Goal: Information Seeking & Learning: Learn about a topic

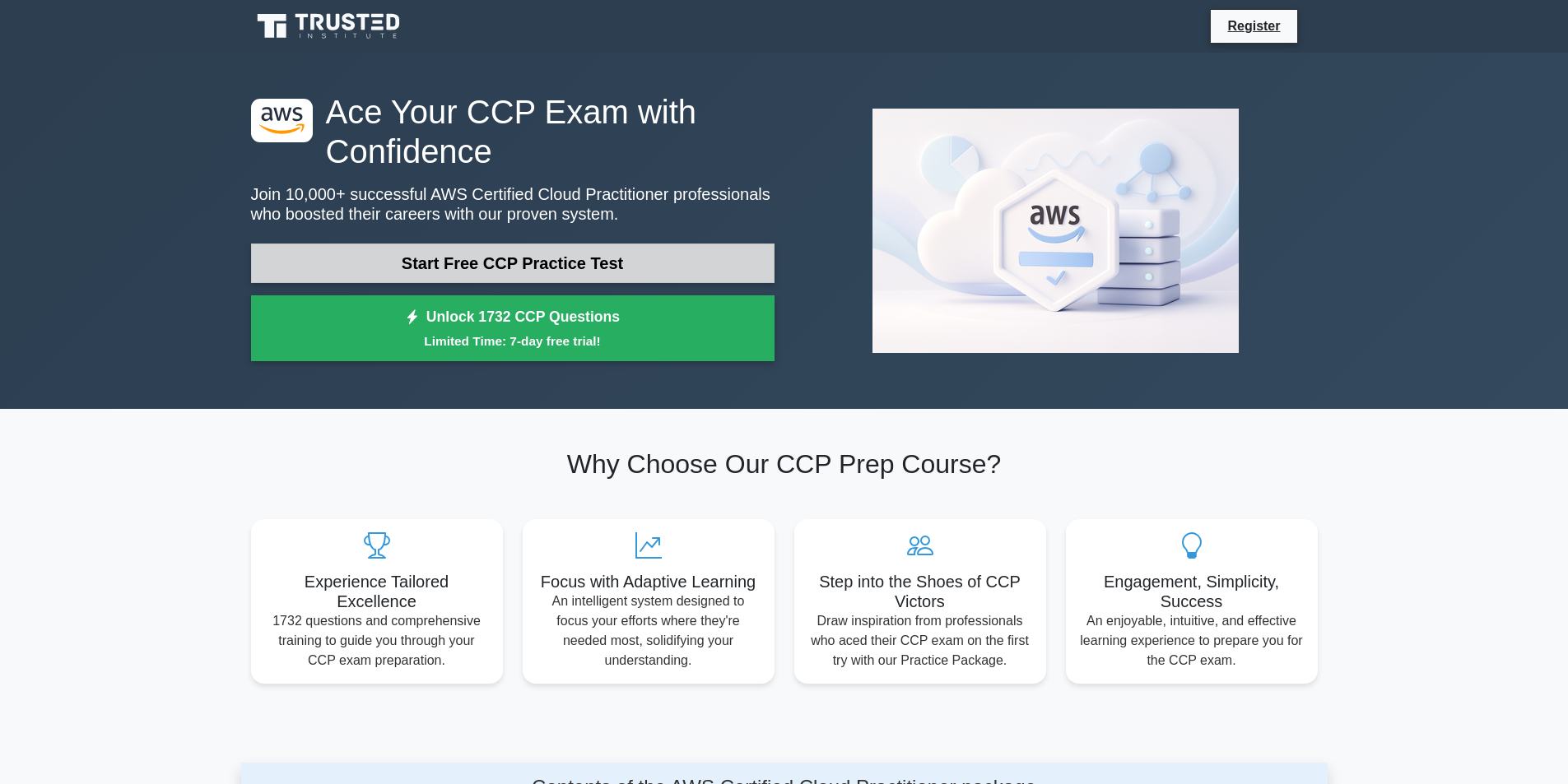
click at [537, 254] on link "Start Free CCP Practice Test" at bounding box center [512, 263] width 523 height 40
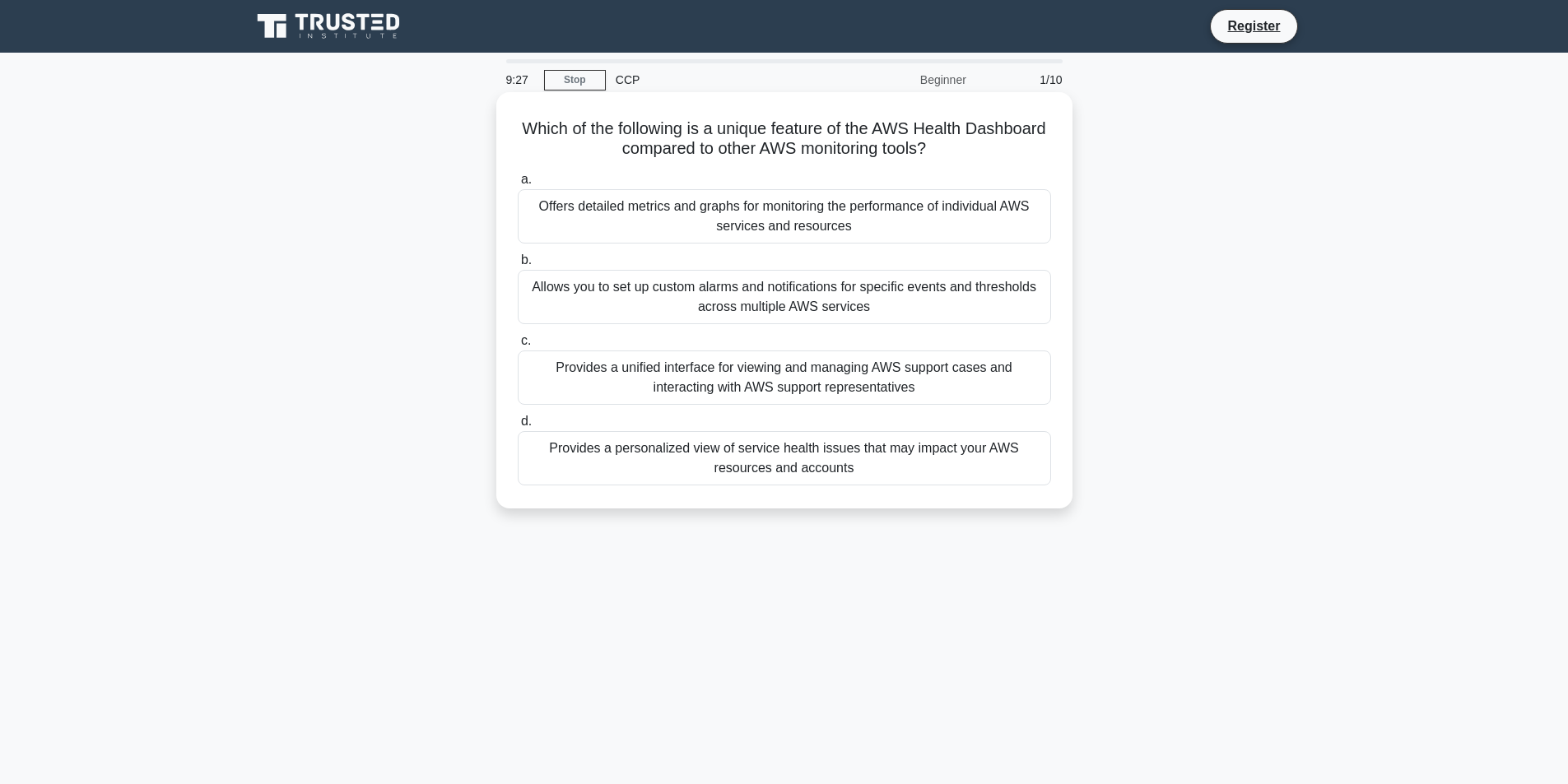
click at [723, 462] on div "Provides a personalized view of service health issues that may impact your AWS …" at bounding box center [784, 458] width 533 height 54
click at [518, 427] on input "d. Provides a personalized view of service health issues that may impact your A…" at bounding box center [518, 422] width 0 height 11
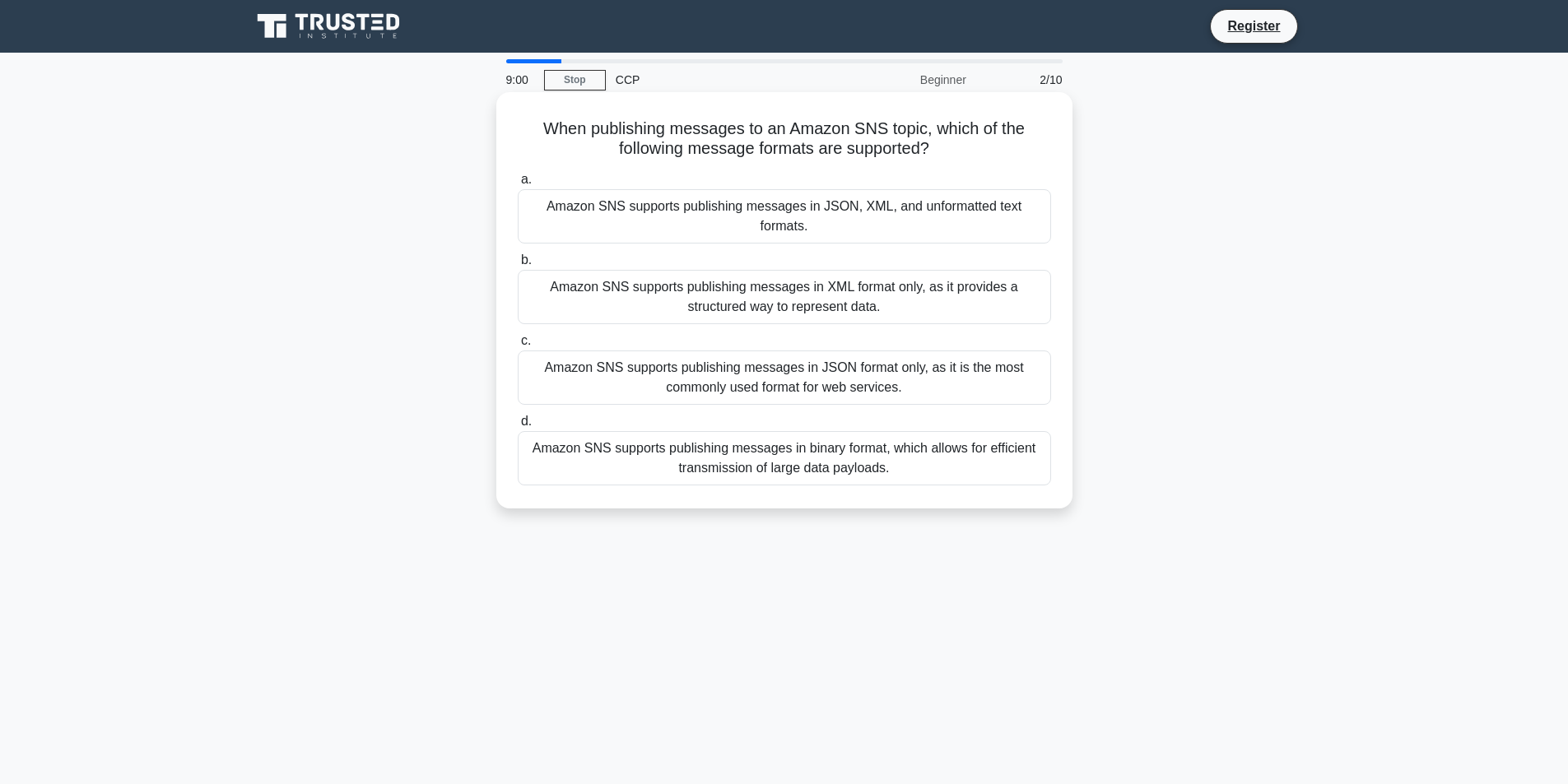
click at [859, 201] on div "Amazon SNS supports publishing messages in JSON, XML, and unformatted text form…" at bounding box center [784, 216] width 533 height 54
click at [518, 185] on input "a. Amazon SNS supports publishing messages in JSON, XML, and unformatted text f…" at bounding box center [518, 180] width 0 height 11
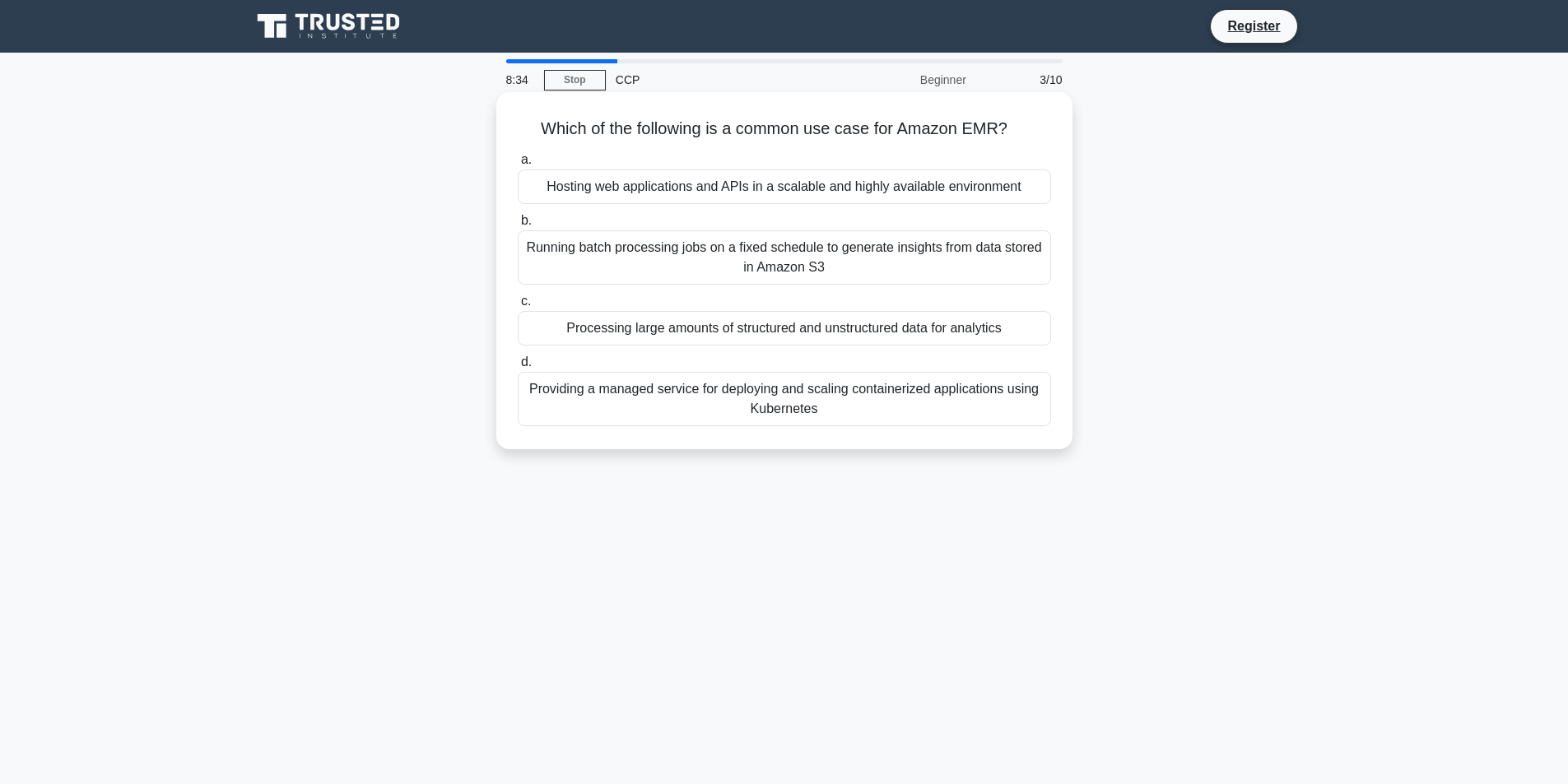
click at [831, 413] on div "Providing a managed service for deploying and scaling containerized application…" at bounding box center [784, 399] width 533 height 54
click at [518, 368] on input "d. Providing a managed service for deploying and scaling containerized applicat…" at bounding box center [518, 362] width 0 height 11
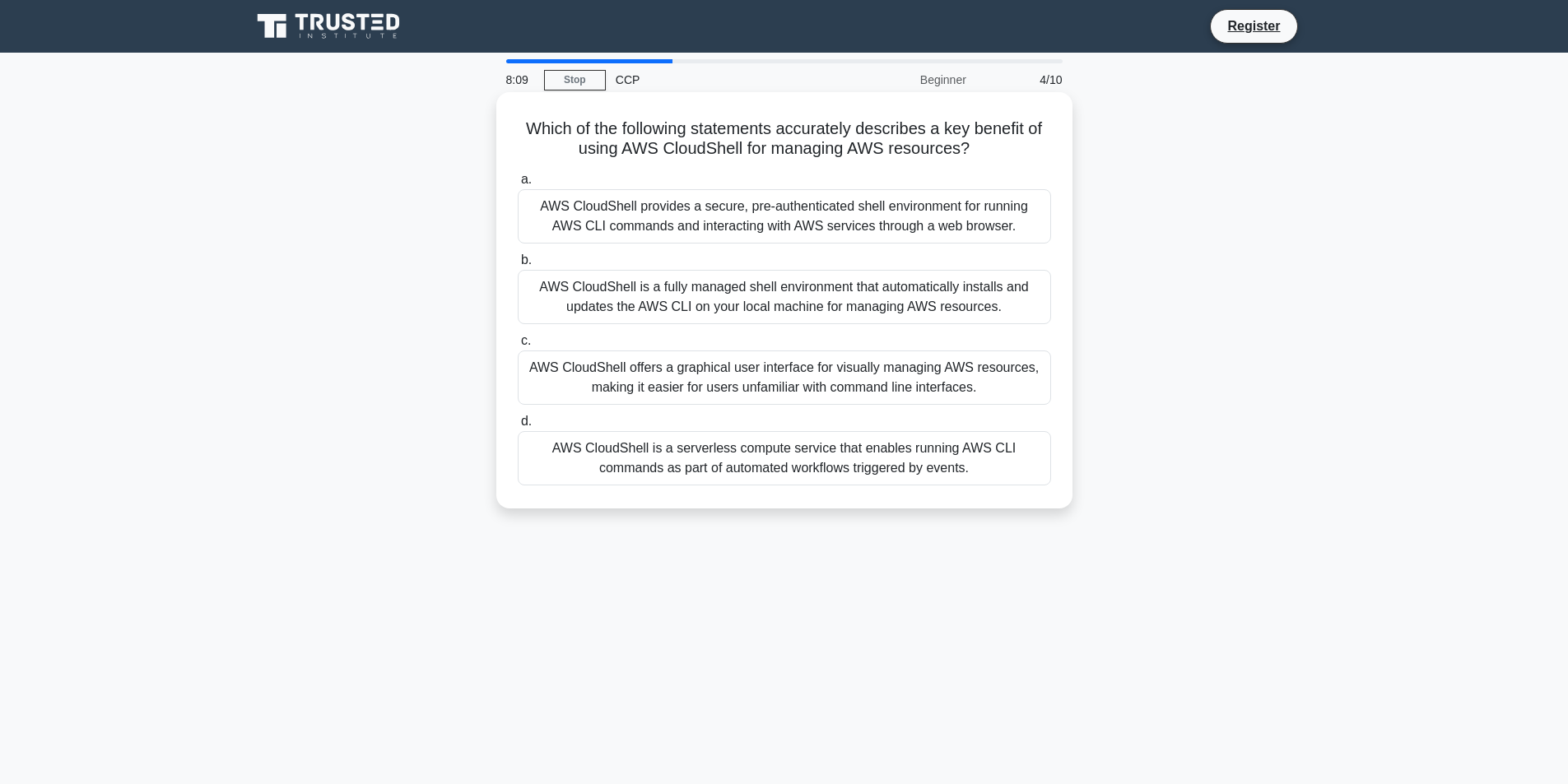
click at [839, 303] on div "AWS CloudShell is a fully managed shell environment that automatically installs…" at bounding box center [784, 297] width 533 height 54
click at [518, 266] on input "b. AWS CloudShell is a fully managed shell environment that automatically insta…" at bounding box center [518, 260] width 0 height 11
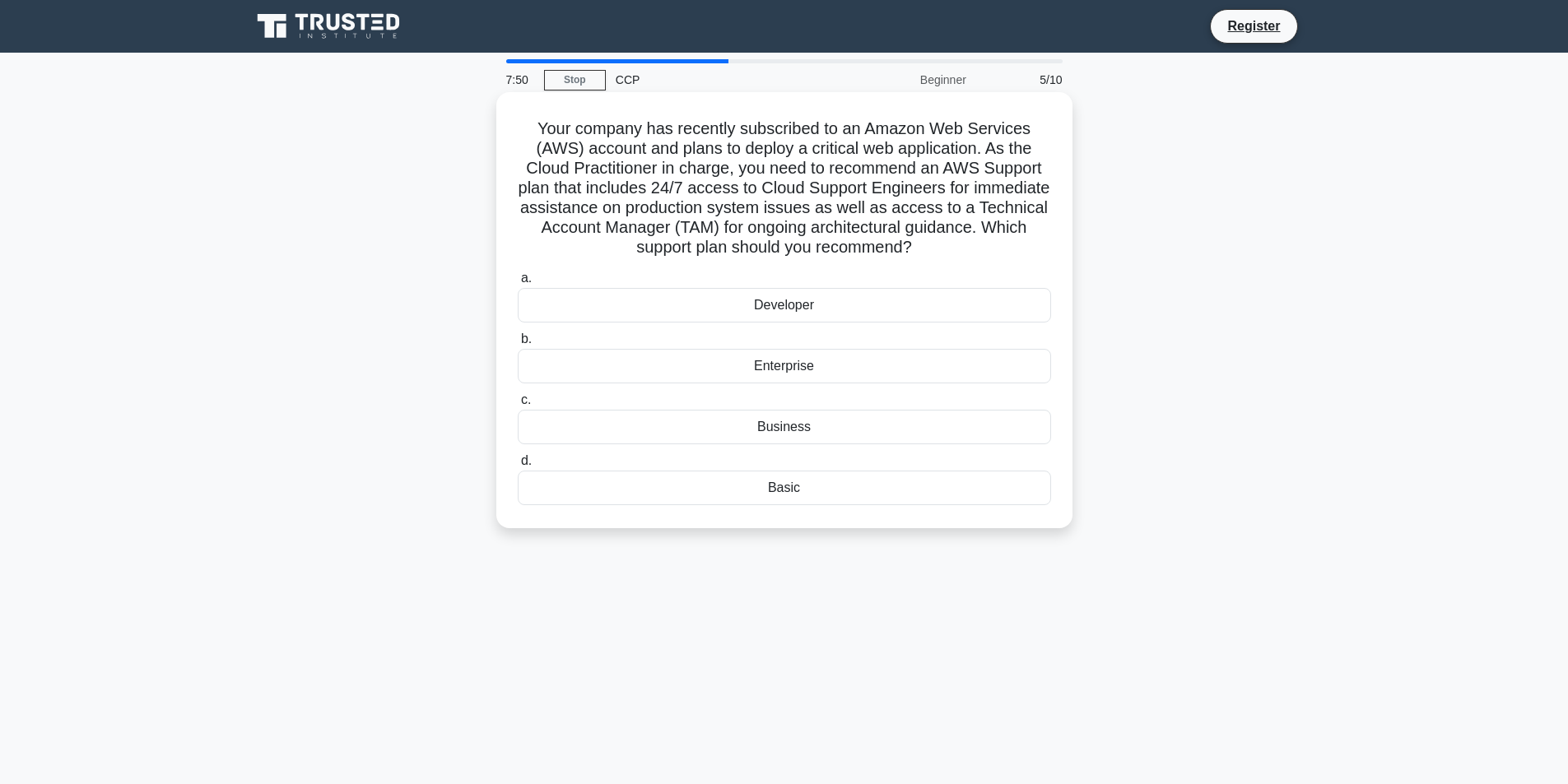
click at [876, 312] on div "Developer" at bounding box center [784, 305] width 533 height 35
click at [518, 284] on input "a. Developer" at bounding box center [518, 278] width 0 height 11
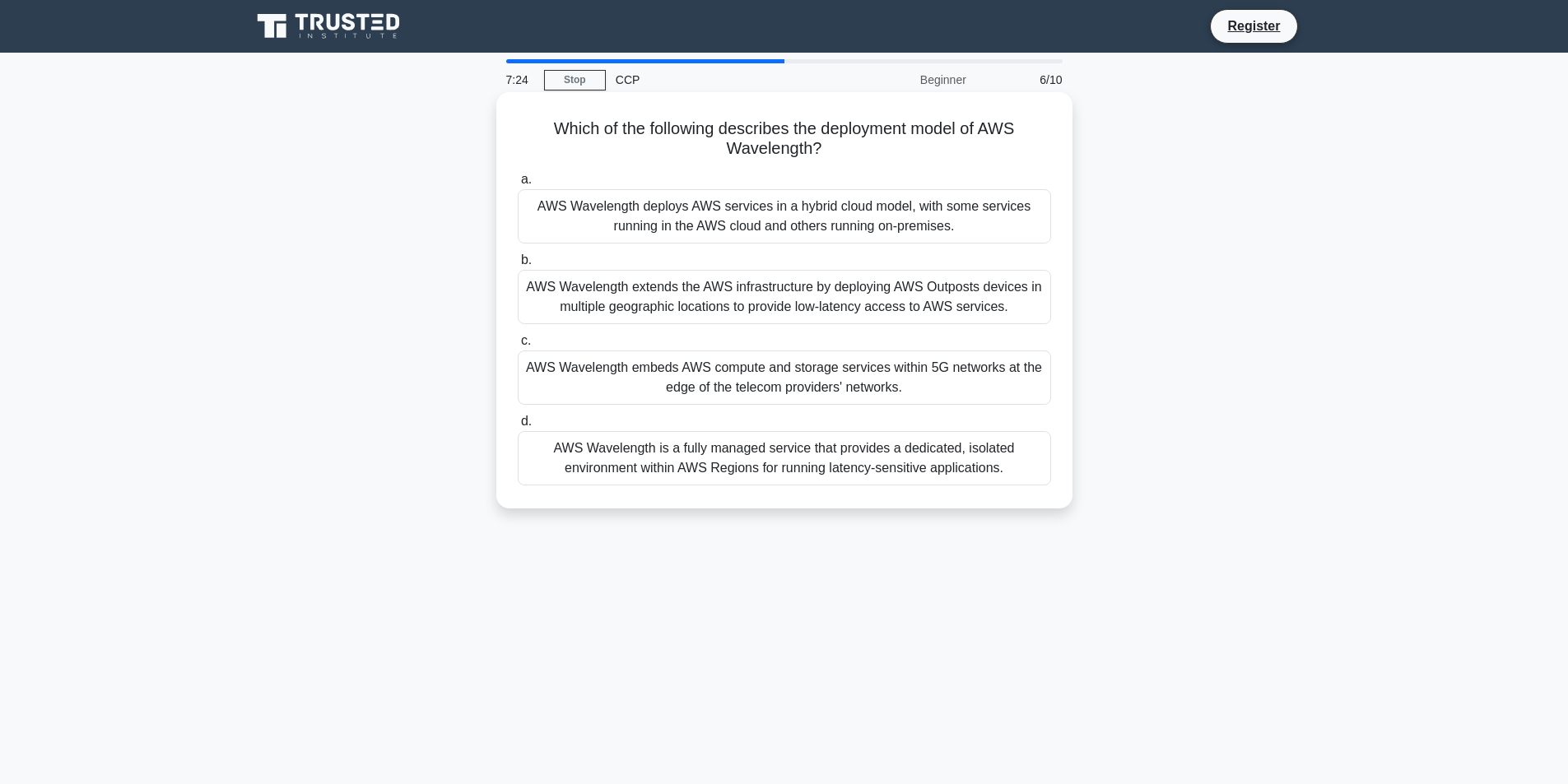
click at [889, 310] on div "AWS Wavelength extends the AWS infrastructure by deploying AWS Outposts devices…" at bounding box center [784, 297] width 533 height 54
click at [518, 266] on input "b. AWS Wavelength extends the AWS infrastructure by deploying AWS Outposts devi…" at bounding box center [518, 260] width 0 height 11
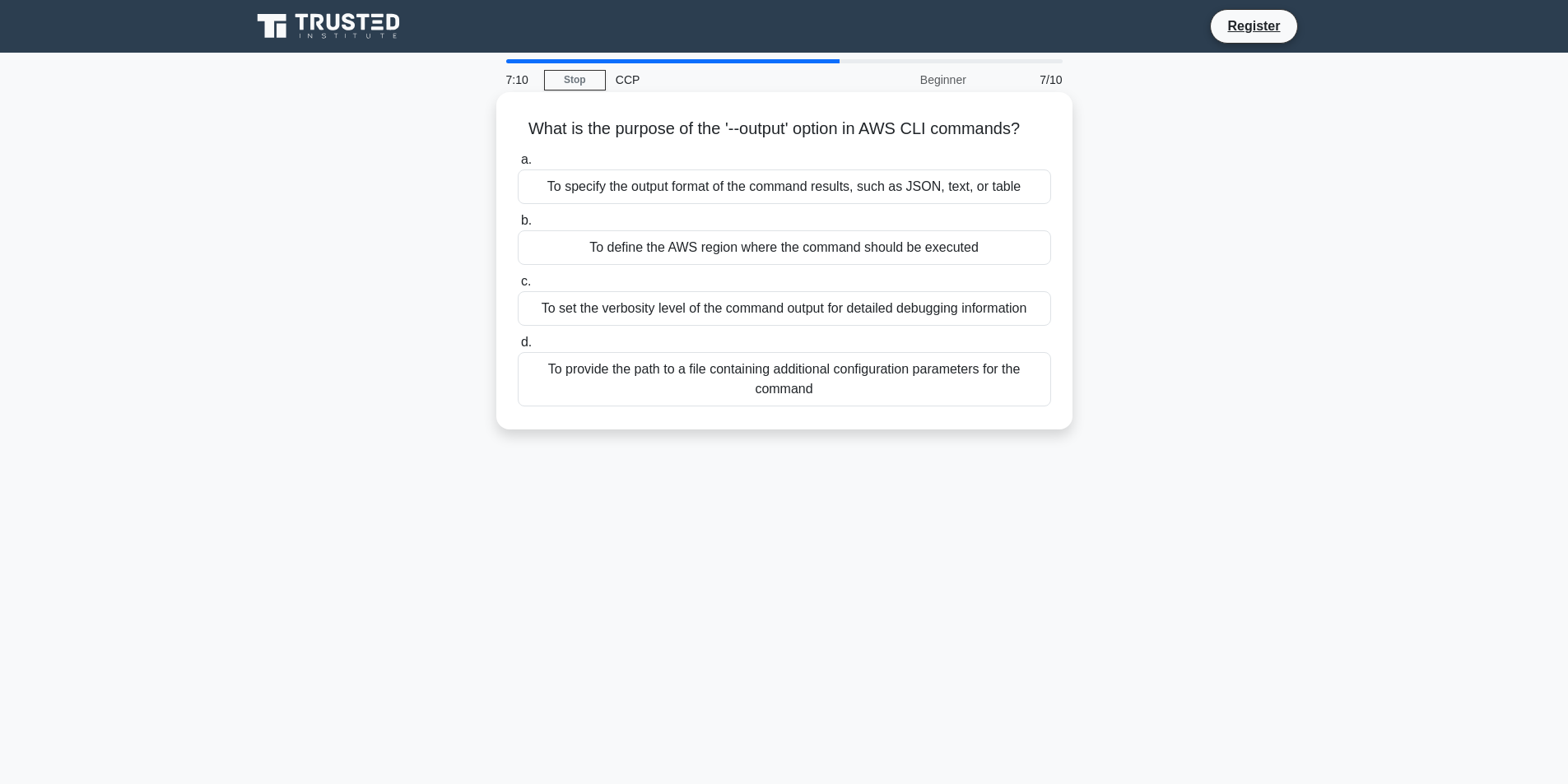
click at [845, 191] on div "To specify the output format of the command results, such as JSON, text, or tab…" at bounding box center [784, 187] width 533 height 35
click at [518, 165] on input "a. To specify the output format of the command results, such as JSON, text, or …" at bounding box center [518, 160] width 0 height 11
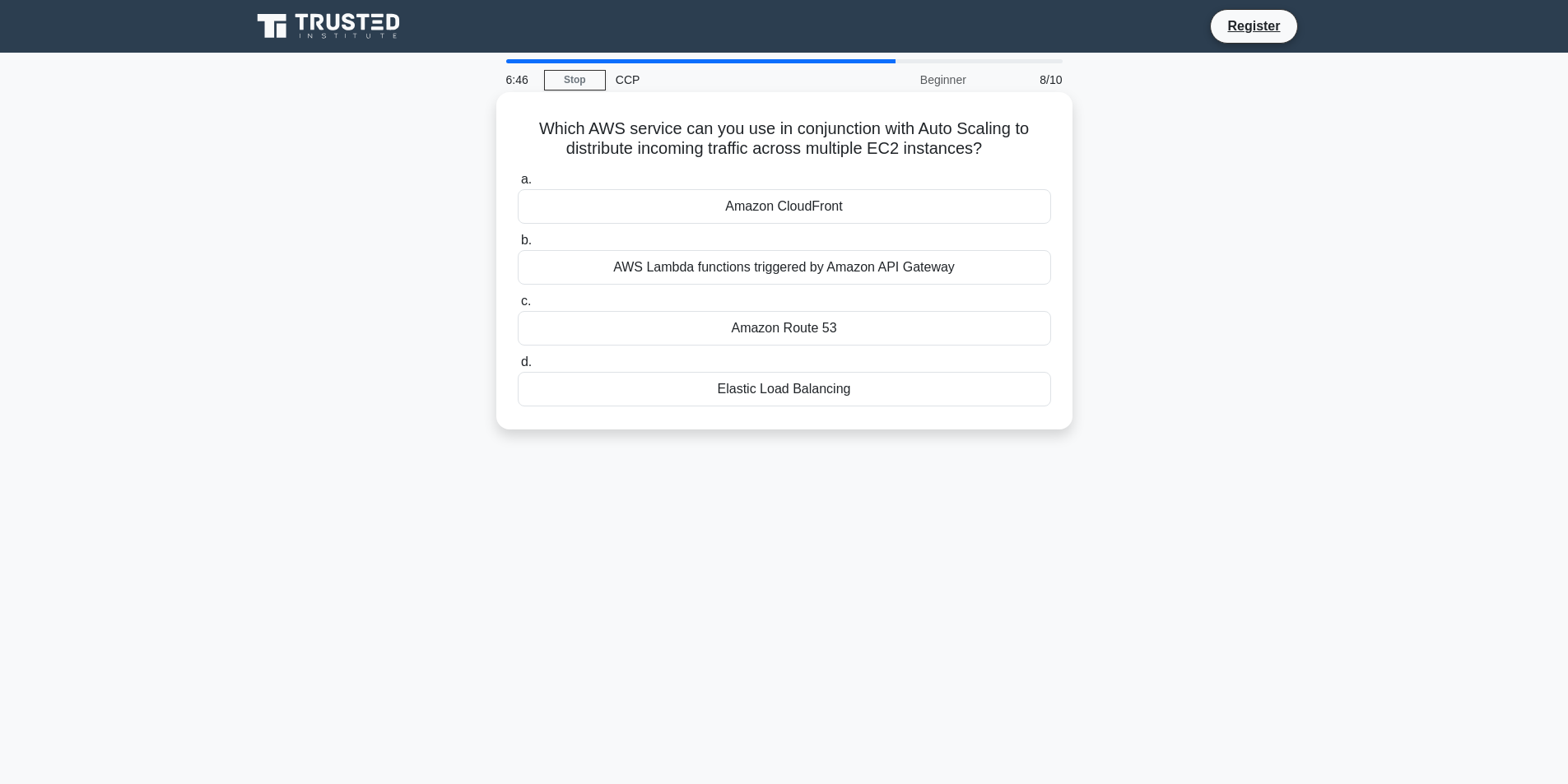
click at [865, 378] on div "Elastic Load Balancing" at bounding box center [784, 390] width 533 height 35
click at [518, 368] on input "d. Elastic Load Balancing" at bounding box center [518, 362] width 0 height 11
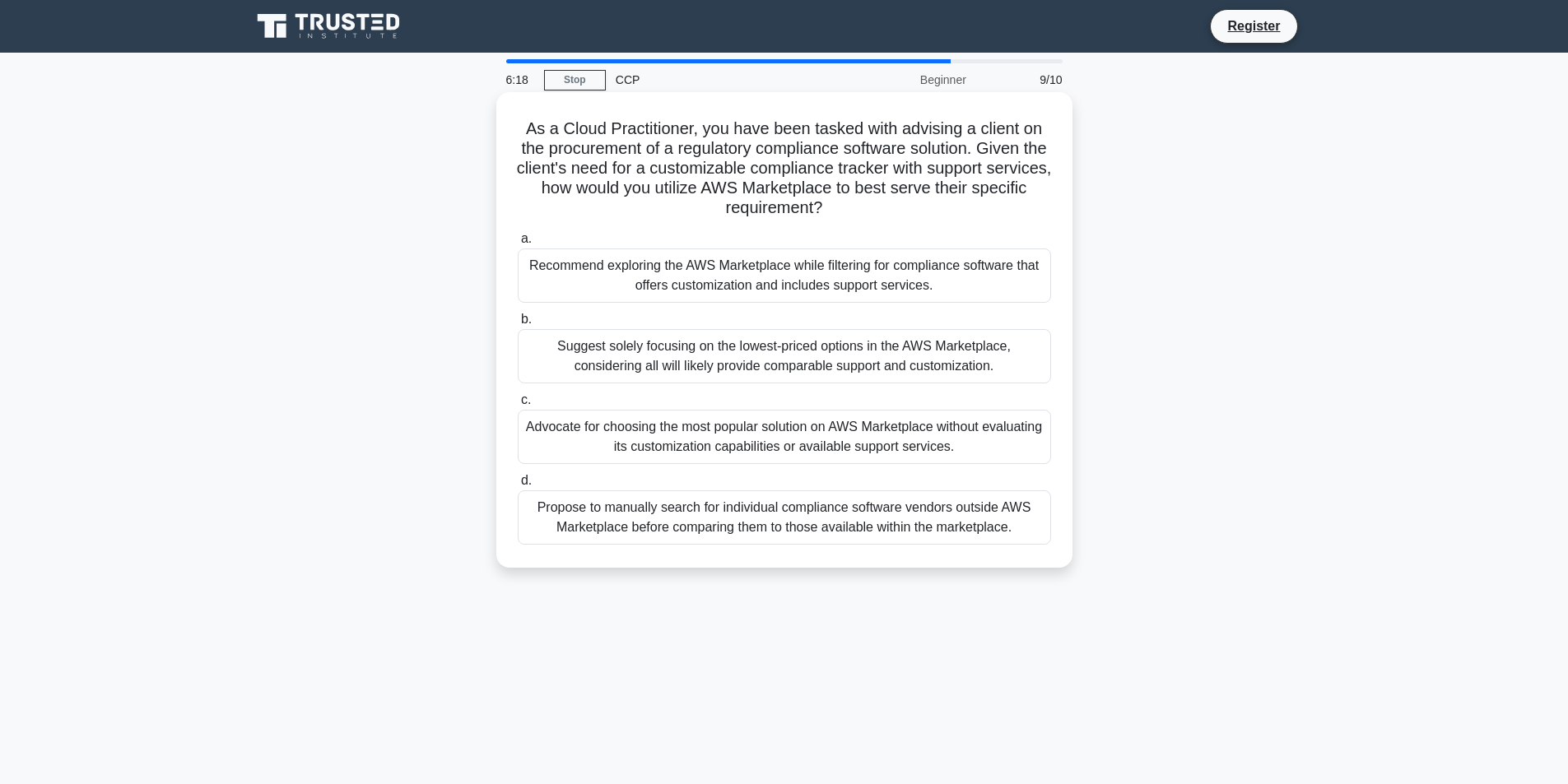
click at [807, 269] on div "Recommend exploring the AWS Marketplace while filtering for compliance software…" at bounding box center [784, 275] width 533 height 54
click at [518, 244] on input "a. Recommend exploring the AWS Marketplace while filtering for compliance softw…" at bounding box center [518, 239] width 0 height 11
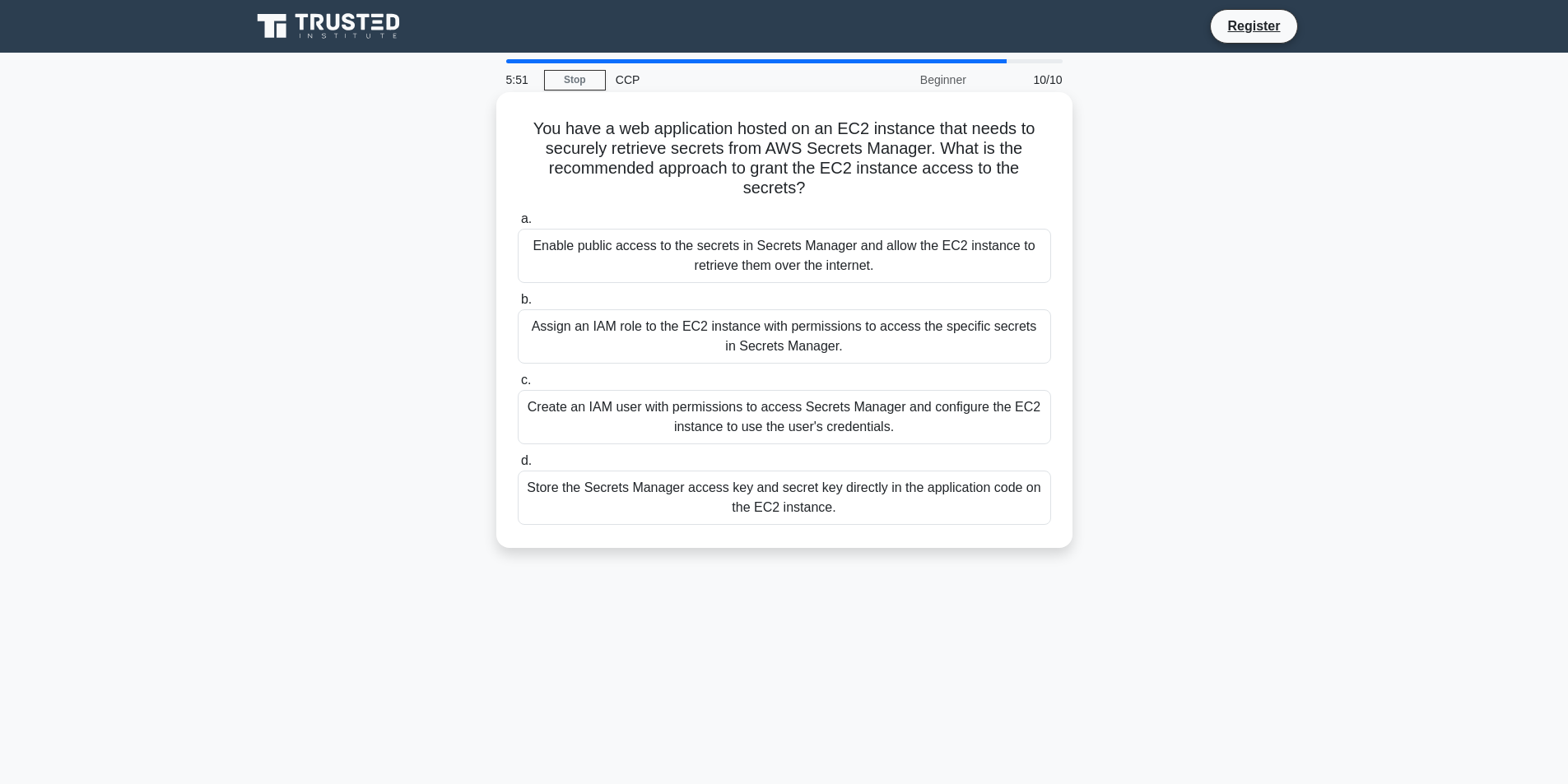
click at [851, 324] on div "Assign an IAM role to the EC2 instance with permissions to access the specific …" at bounding box center [784, 336] width 533 height 54
click at [518, 305] on input "b. Assign an IAM role to the EC2 instance with permissions to access the specif…" at bounding box center [518, 300] width 0 height 11
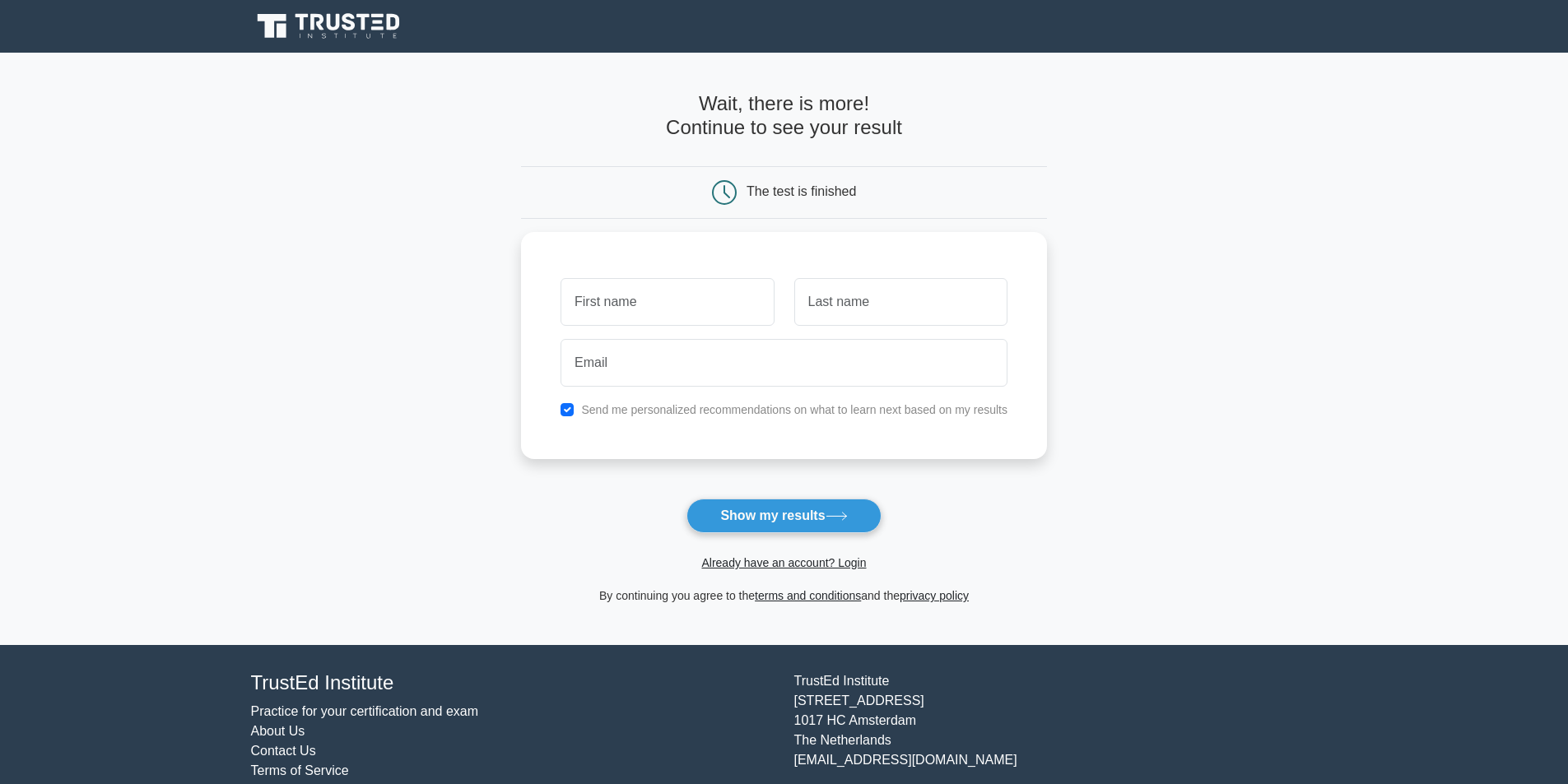
click at [811, 536] on div "Already have an account? Login" at bounding box center [784, 552] width 526 height 40
click at [811, 528] on button "Show my results" at bounding box center [783, 516] width 194 height 35
type input "[PERSON_NAME]"
click at [912, 312] on input "text" at bounding box center [901, 298] width 213 height 48
type input "[PERSON_NAME]"
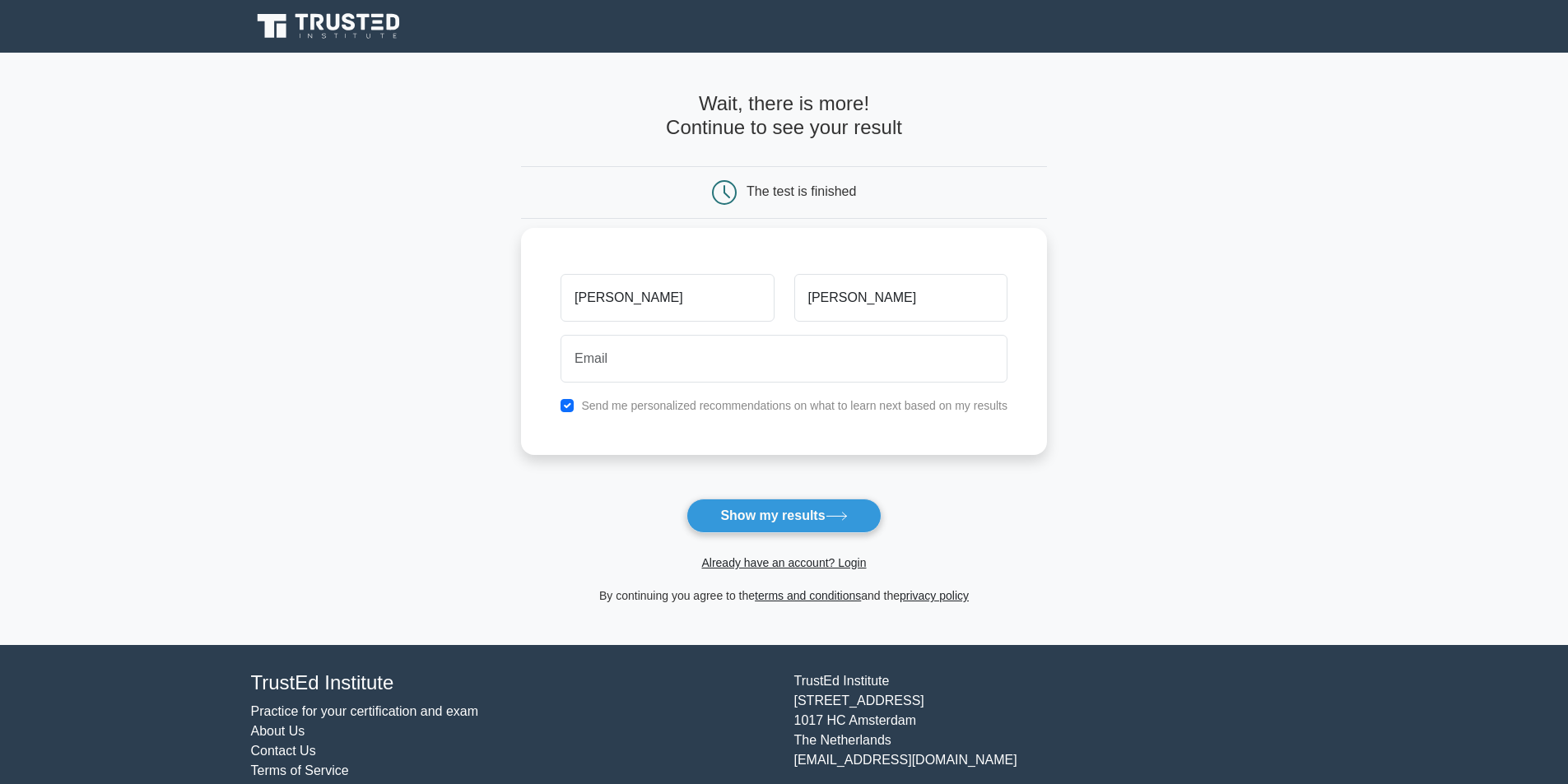
click at [735, 388] on div at bounding box center [784, 358] width 466 height 61
click at [742, 369] on input "email" at bounding box center [784, 358] width 447 height 48
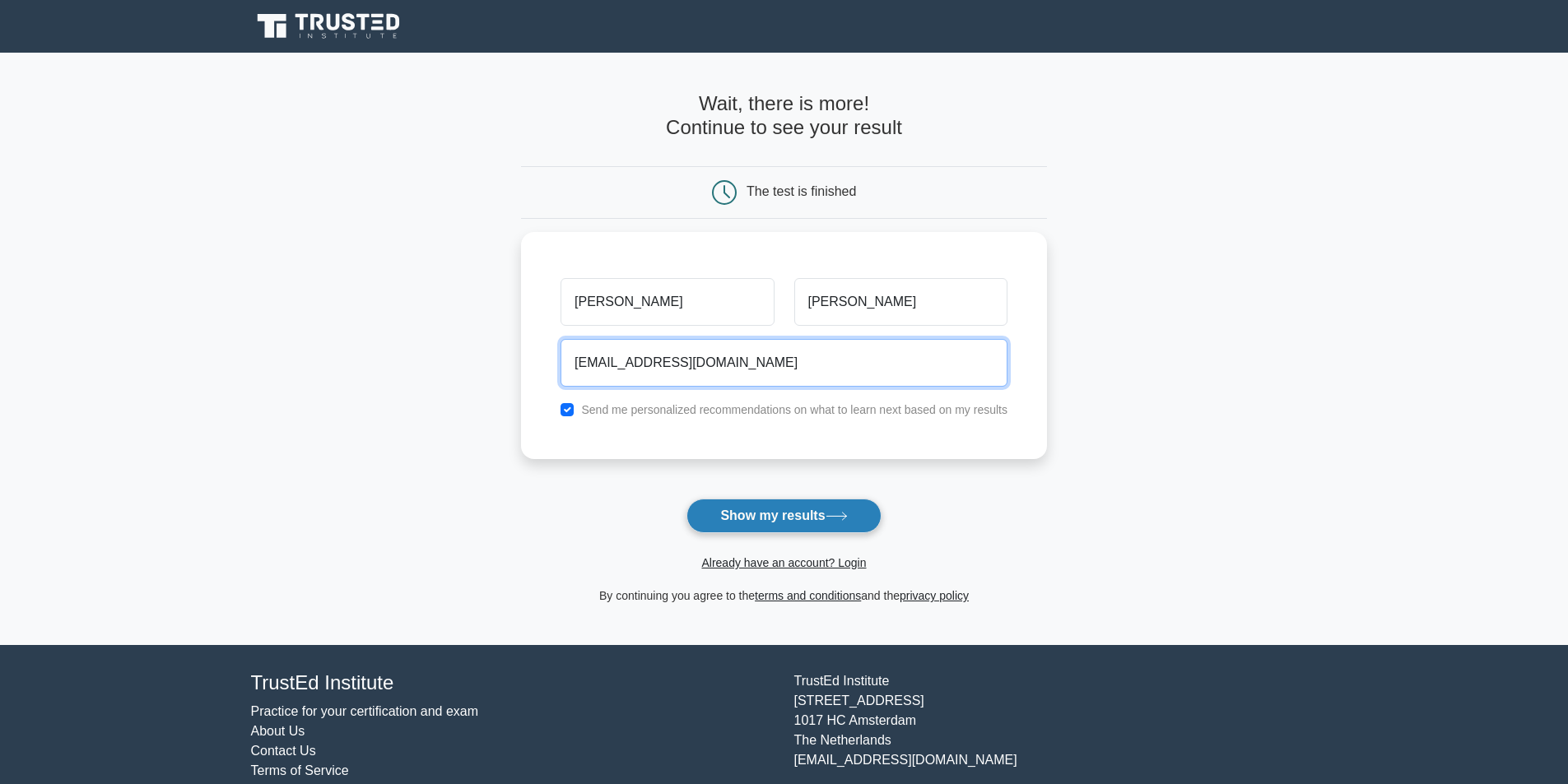
type input "fiorellasalasfonseca670@gmail.com"
click at [798, 520] on button "Show my results" at bounding box center [783, 516] width 194 height 35
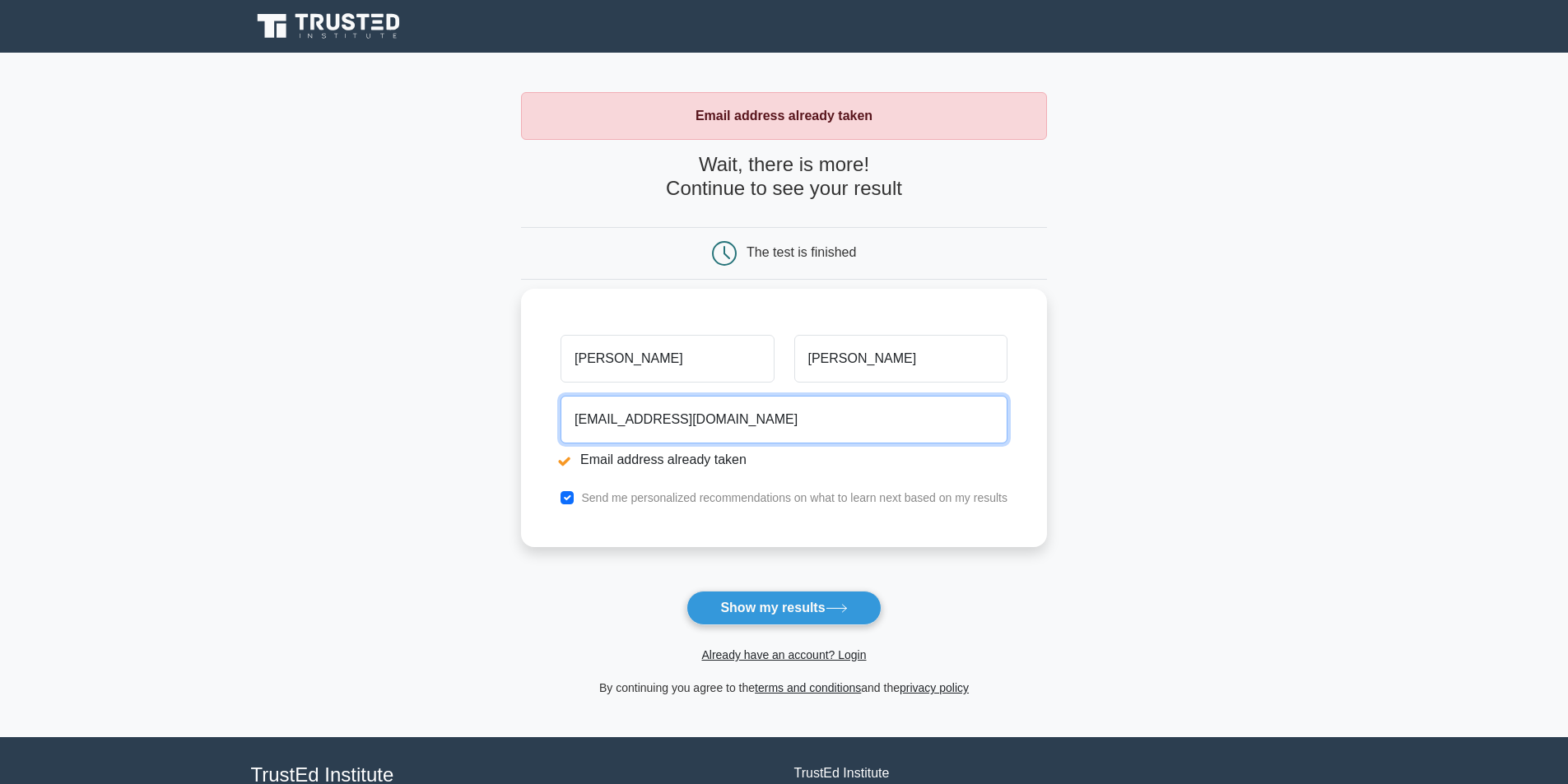
drag, startPoint x: 711, startPoint y: 420, endPoint x: 574, endPoint y: 429, distance: 137.3
click at [574, 429] on input "fiorellasalasfonseca670@gmail.com" at bounding box center [784, 420] width 447 height 48
type input "fiofonsek22@gmail.com"
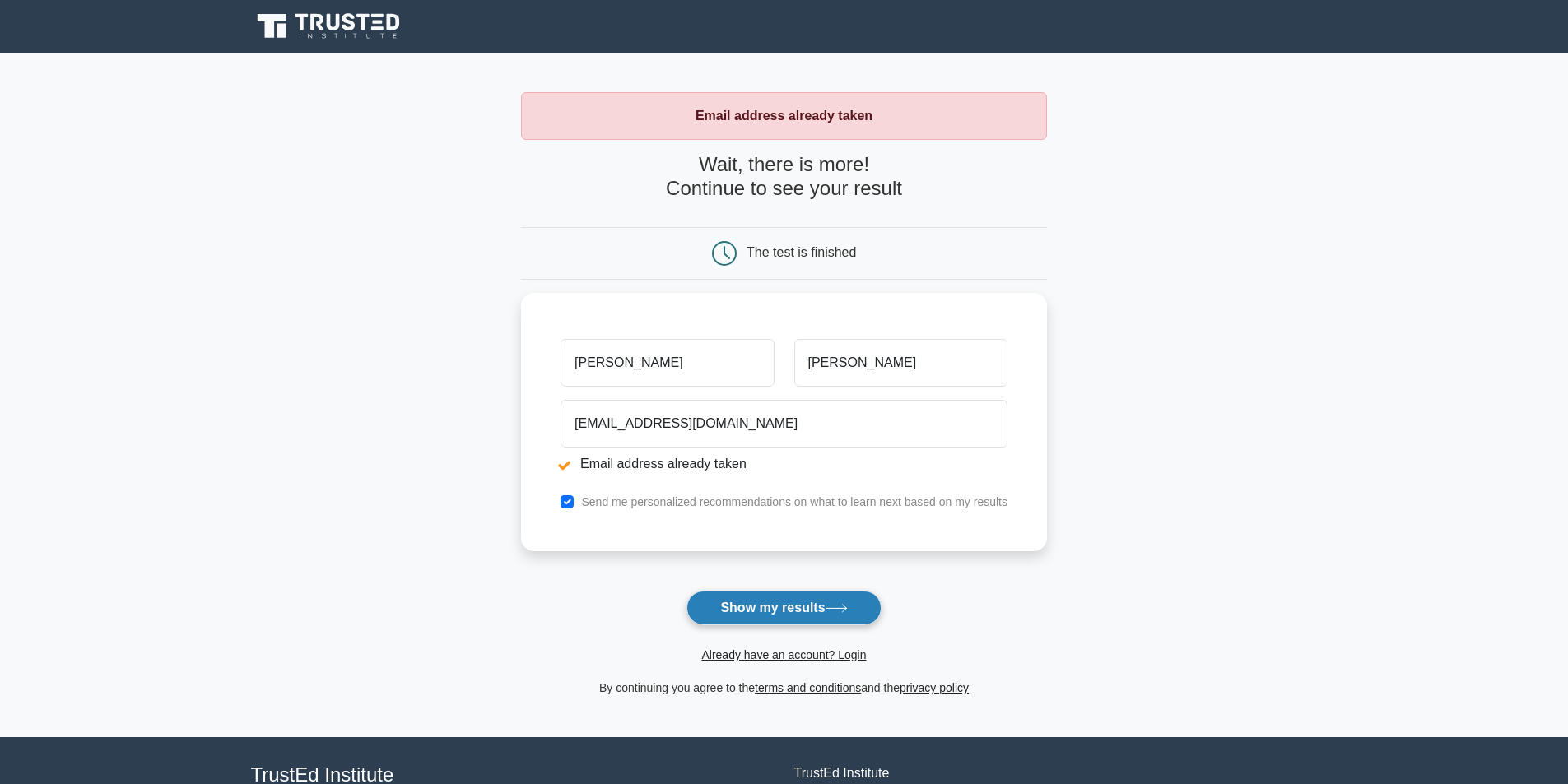
click at [760, 620] on button "Show my results" at bounding box center [783, 608] width 194 height 35
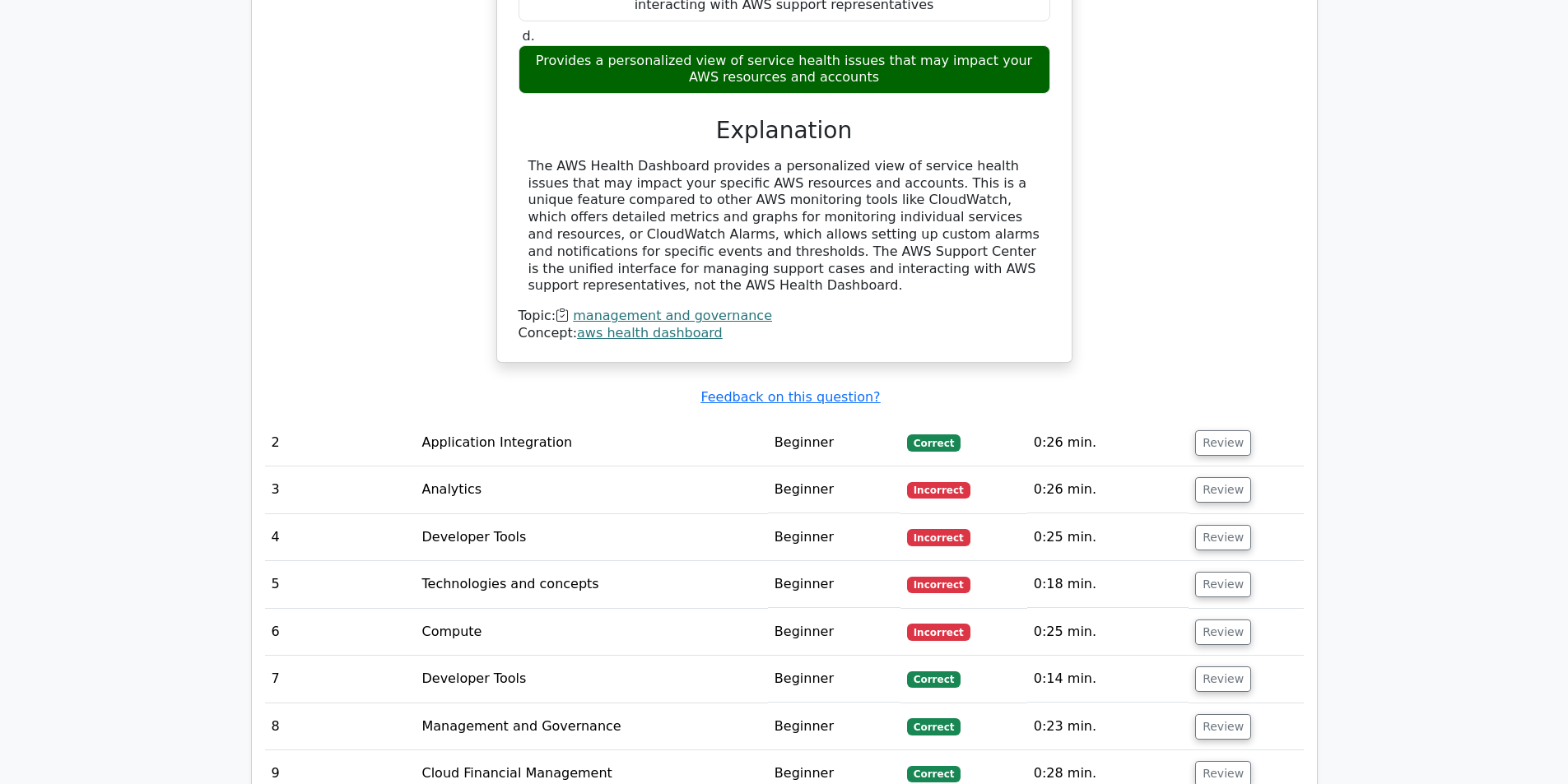
scroll to position [1728, 0]
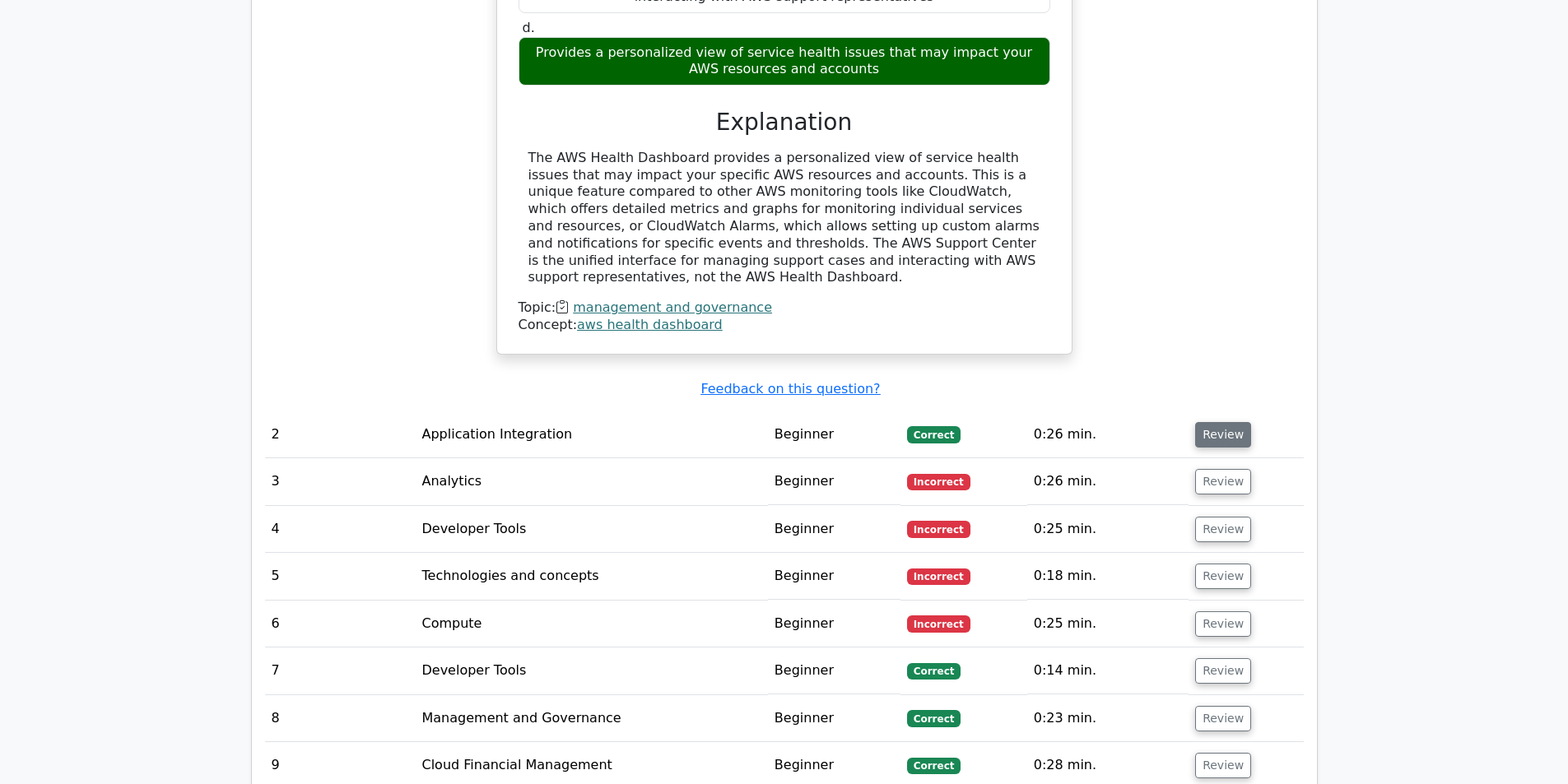
click at [1216, 422] on button "Review" at bounding box center [1223, 435] width 56 height 26
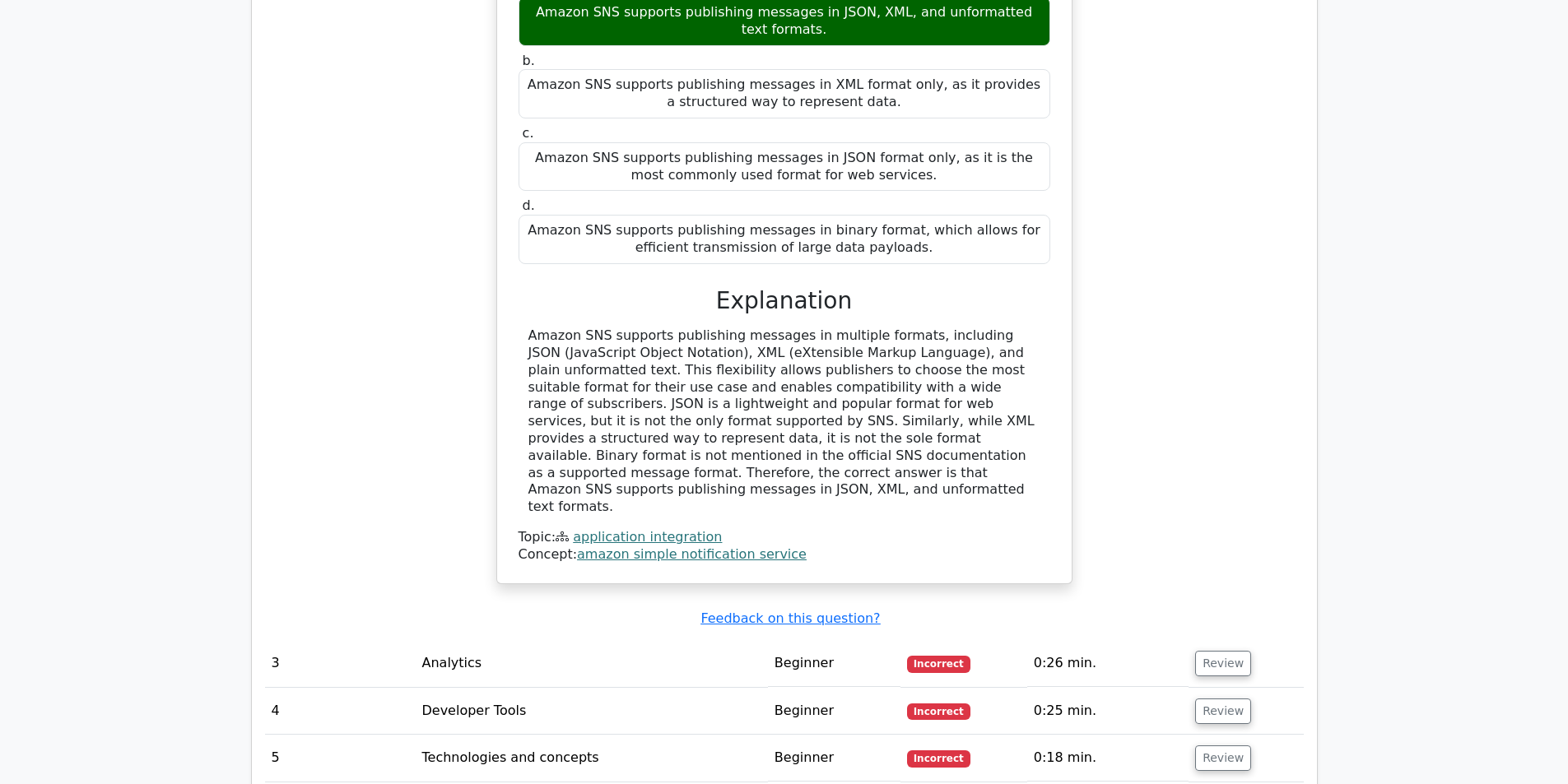
scroll to position [2386, 0]
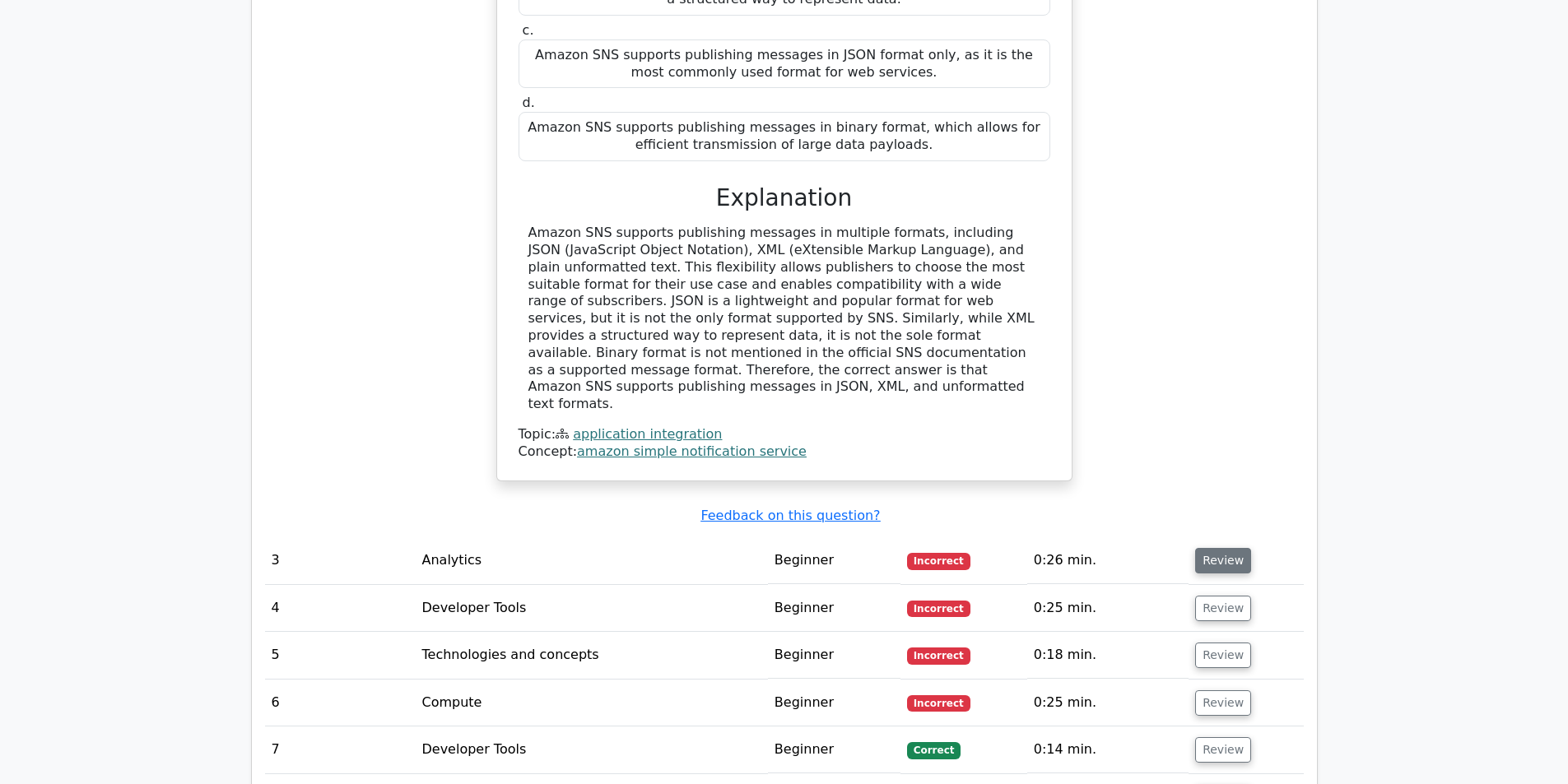
click at [1229, 548] on button "Review" at bounding box center [1223, 561] width 56 height 26
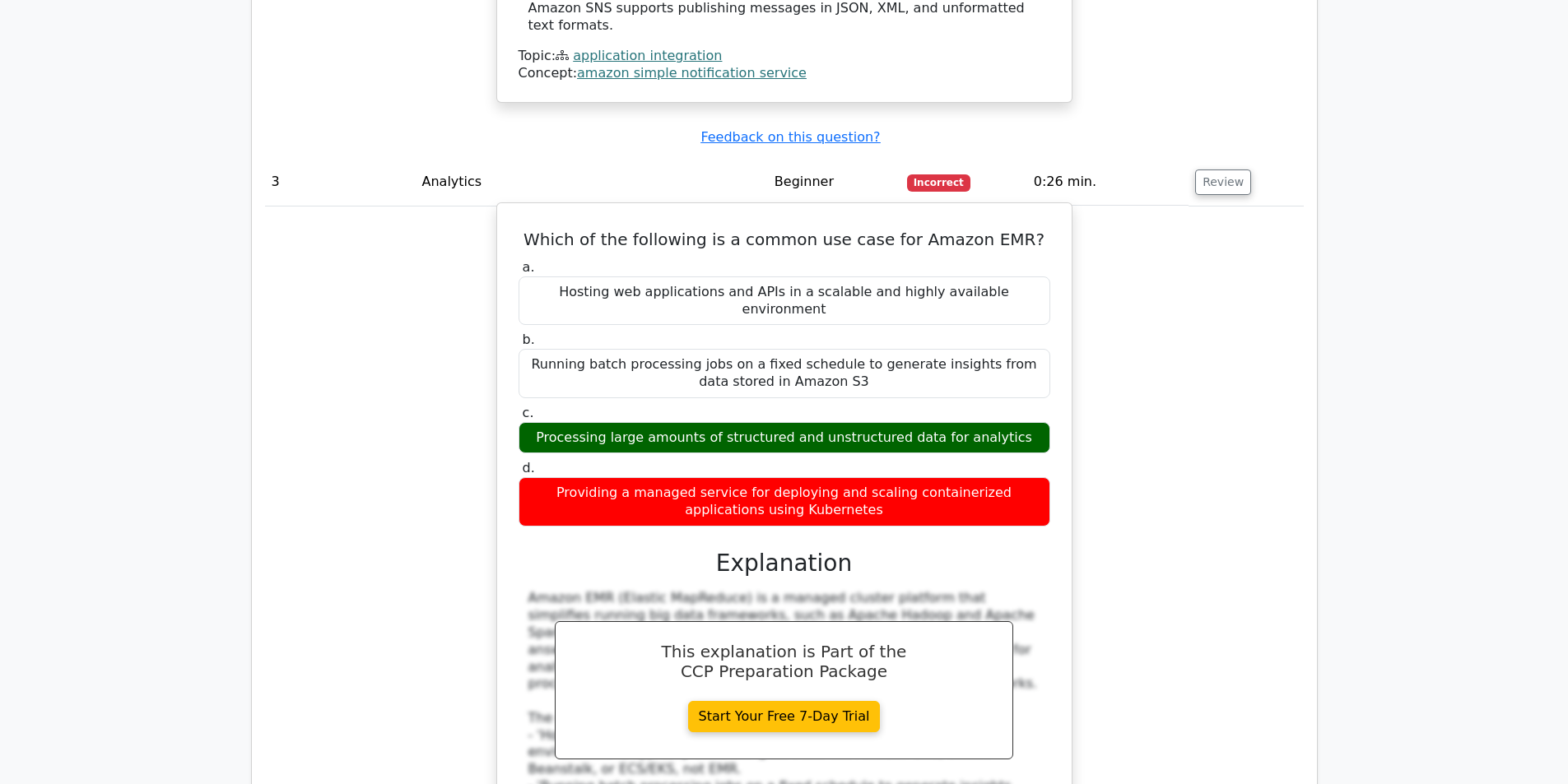
scroll to position [2715, 0]
